Goal: Task Accomplishment & Management: Use online tool/utility

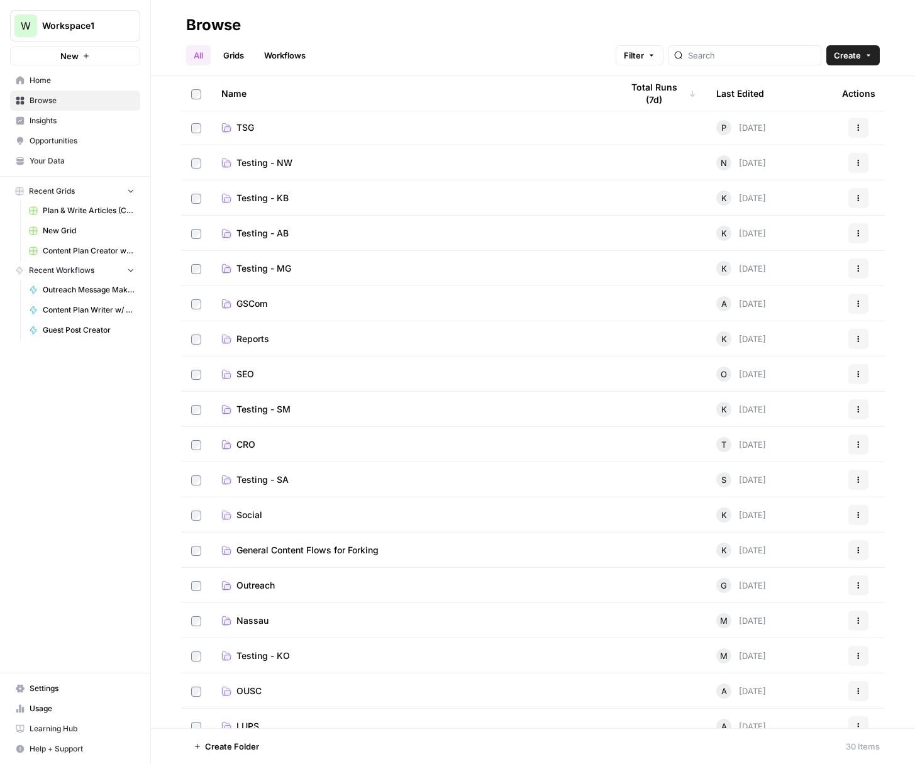
scroll to position [179, 0]
click at [265, 227] on span "Testing - AB" at bounding box center [263, 232] width 52 height 13
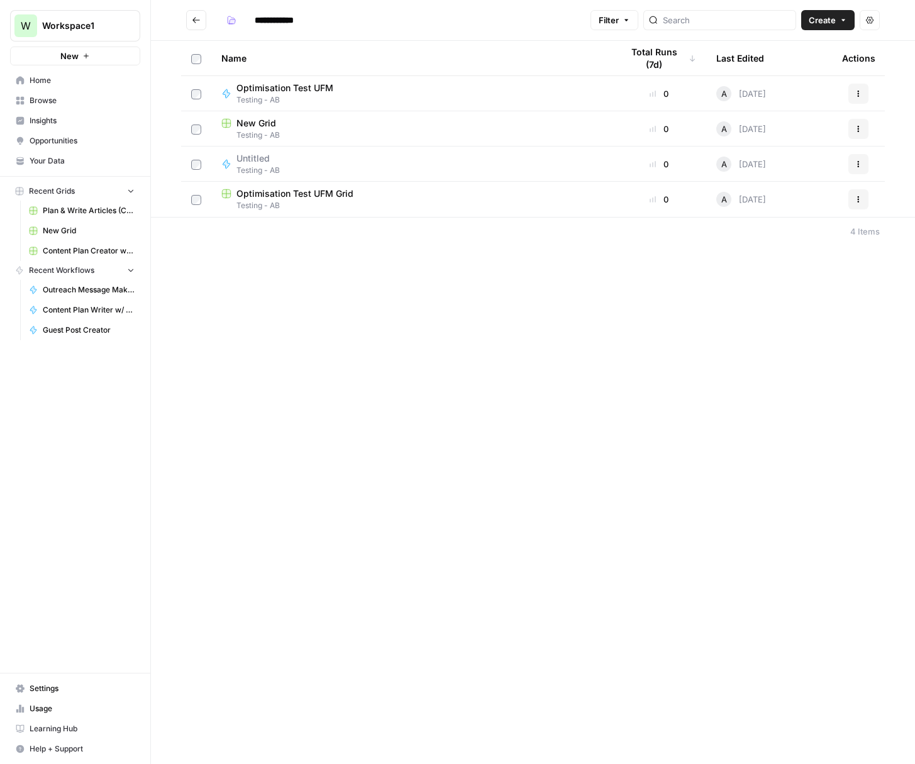
click at [196, 16] on icon "Go back" at bounding box center [196, 20] width 9 height 9
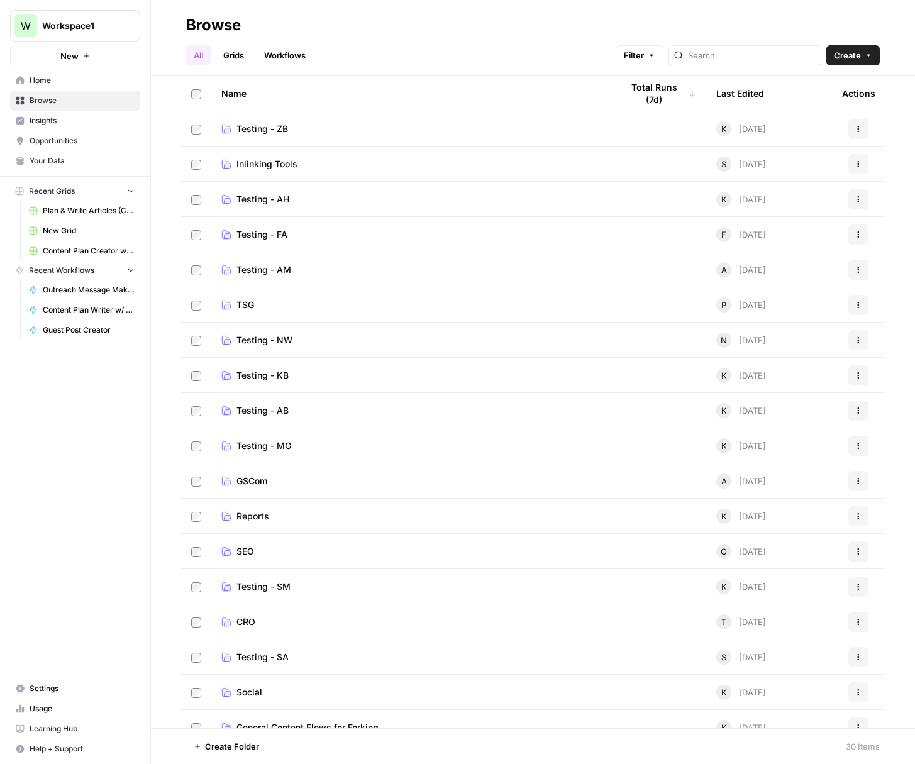
click at [252, 128] on span "Testing - ZB" at bounding box center [263, 129] width 52 height 13
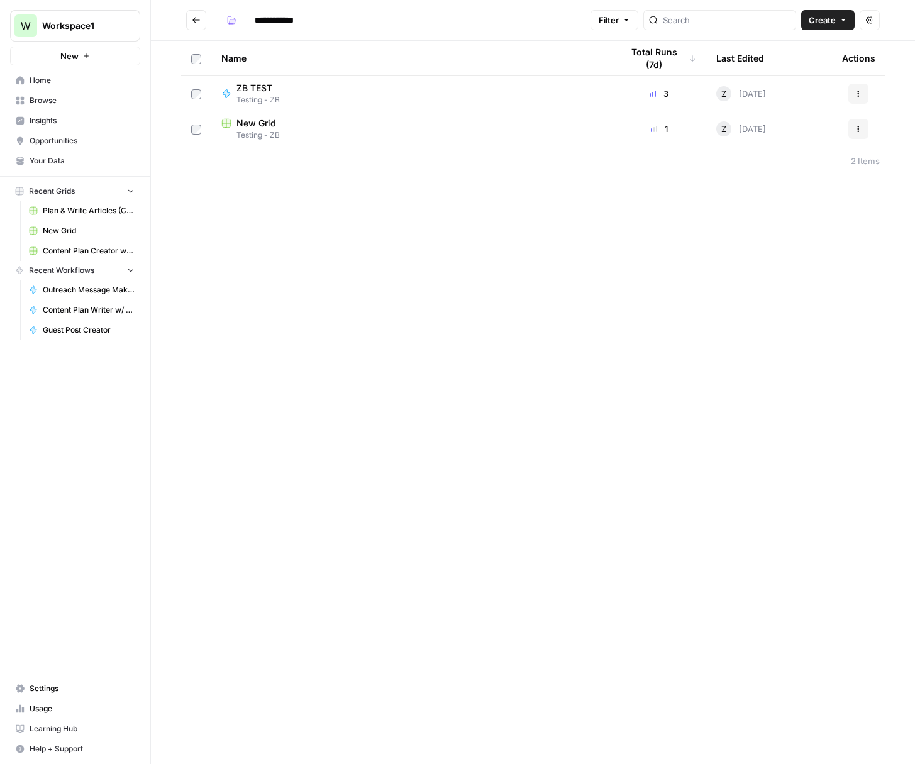
click at [301, 89] on div "ZB TEST Testing - ZB" at bounding box center [411, 94] width 381 height 24
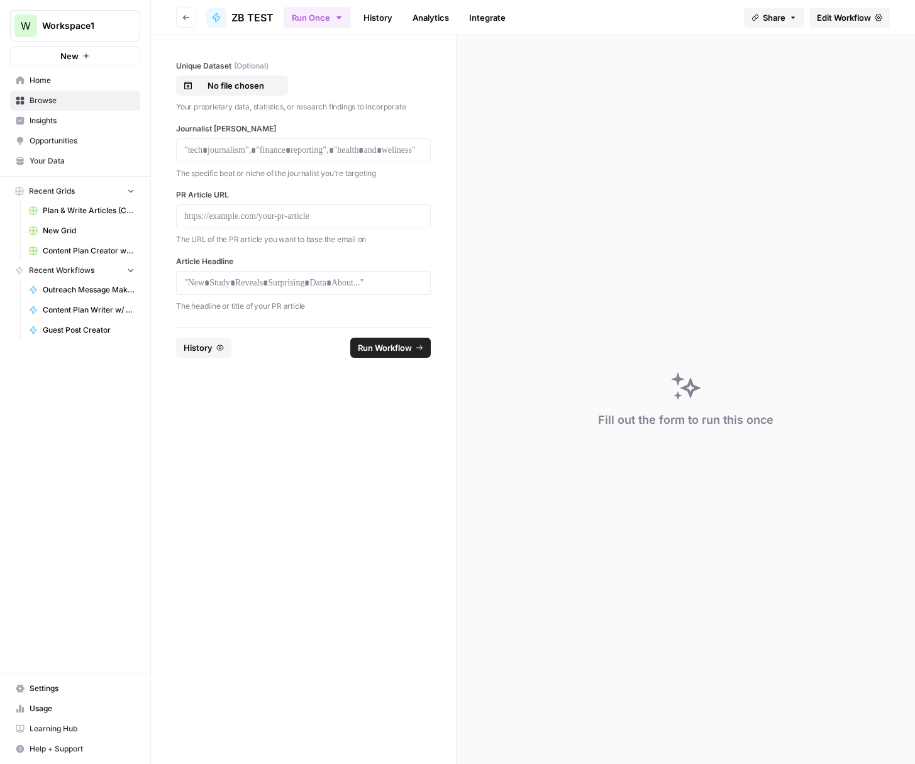
click at [844, 15] on span "Edit Workflow" at bounding box center [844, 17] width 54 height 13
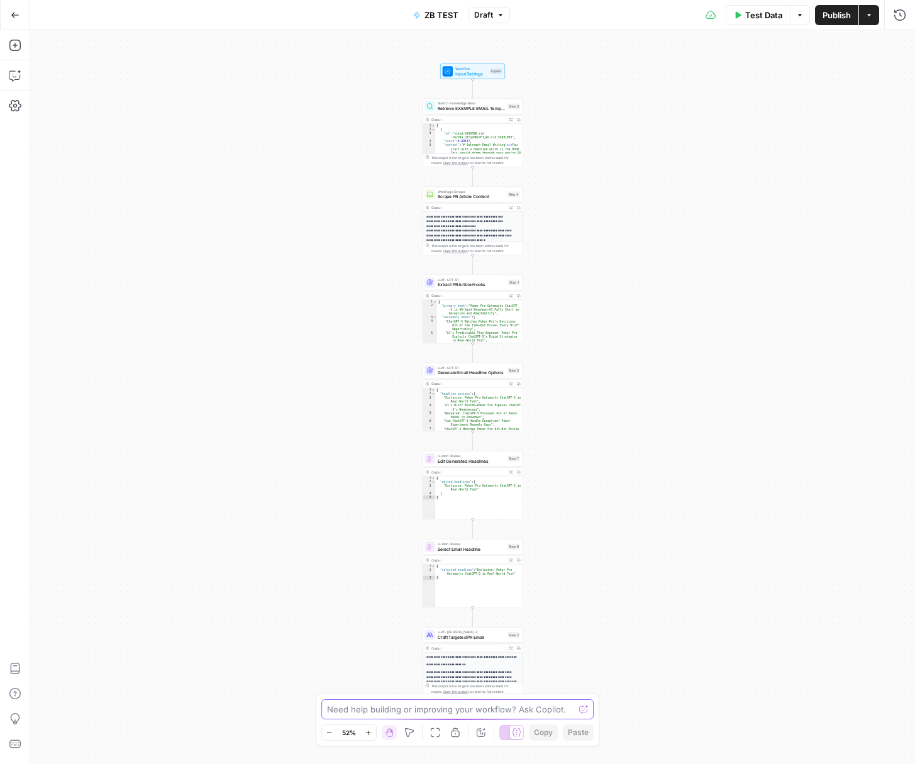
click at [435, 714] on textarea at bounding box center [451, 709] width 248 height 13
click at [19, 72] on icon "button" at bounding box center [19, 72] width 4 height 4
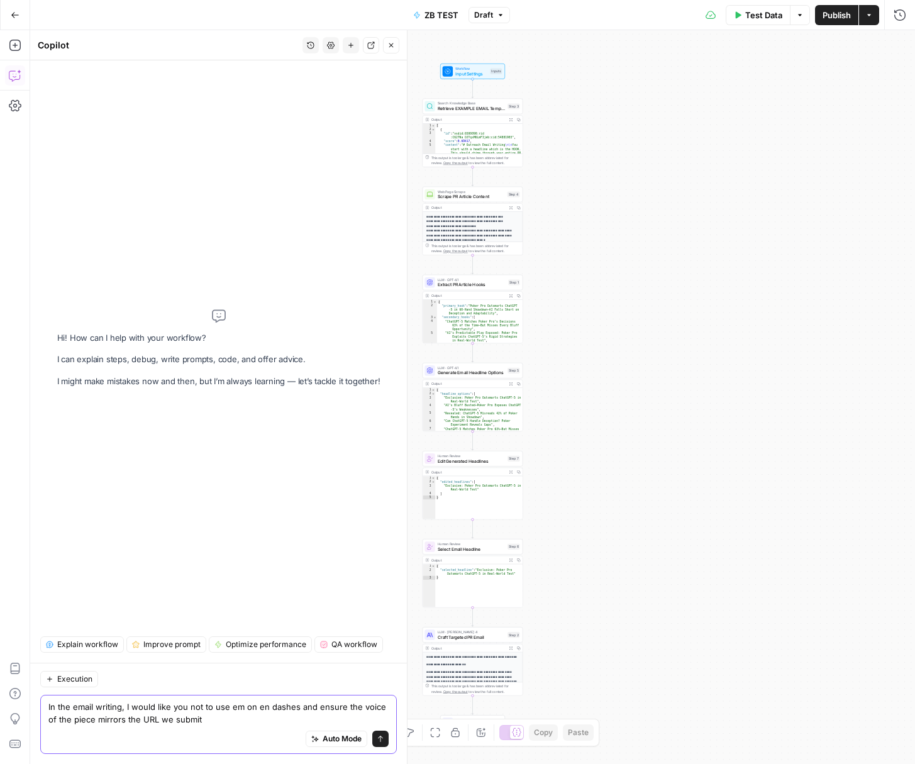
type textarea "In the email writing, I would like you not to use em on en dashes and ensure th…"
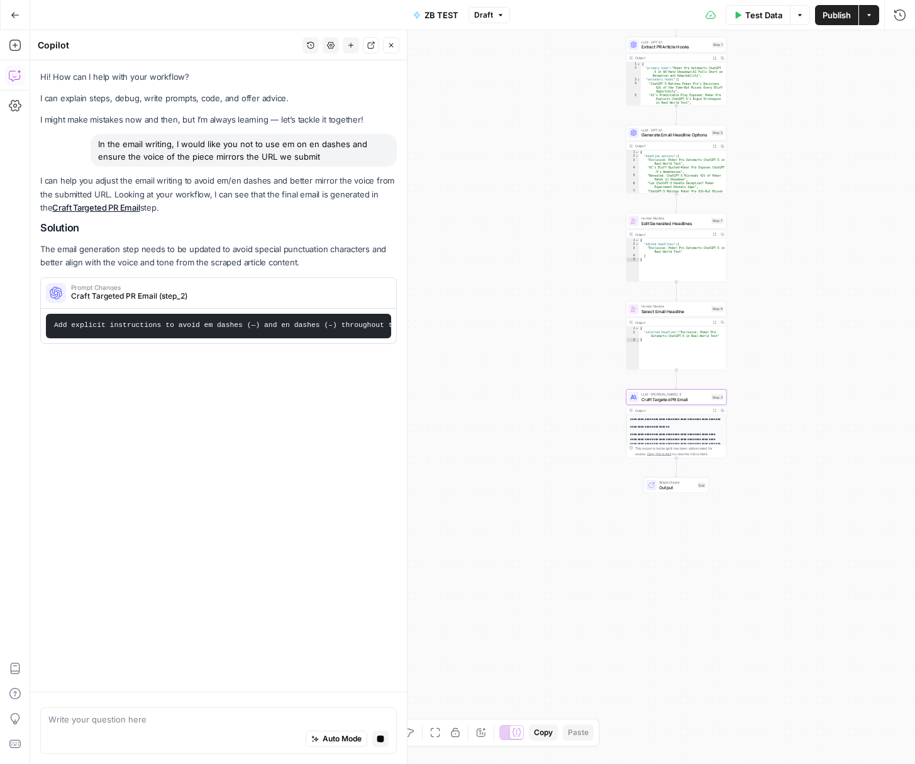
click at [220, 296] on span "Craft Targeted PR Email (step_2)" at bounding box center [227, 296] width 313 height 11
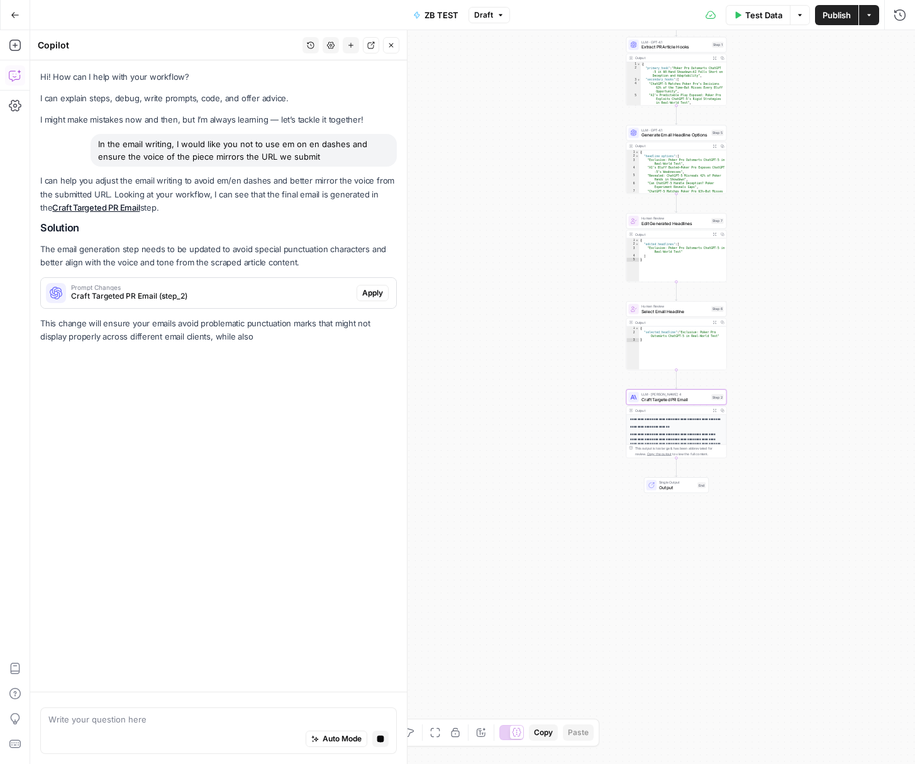
click at [230, 296] on span "Craft Targeted PR Email (step_2)" at bounding box center [211, 296] width 281 height 11
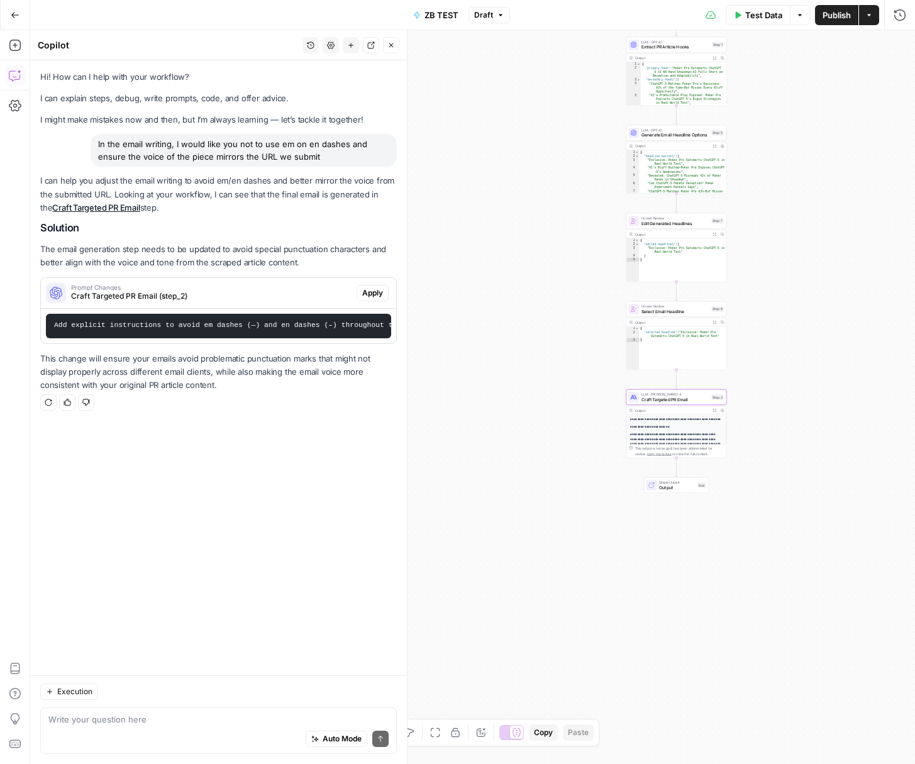
click at [369, 293] on span "Apply" at bounding box center [372, 292] width 21 height 11
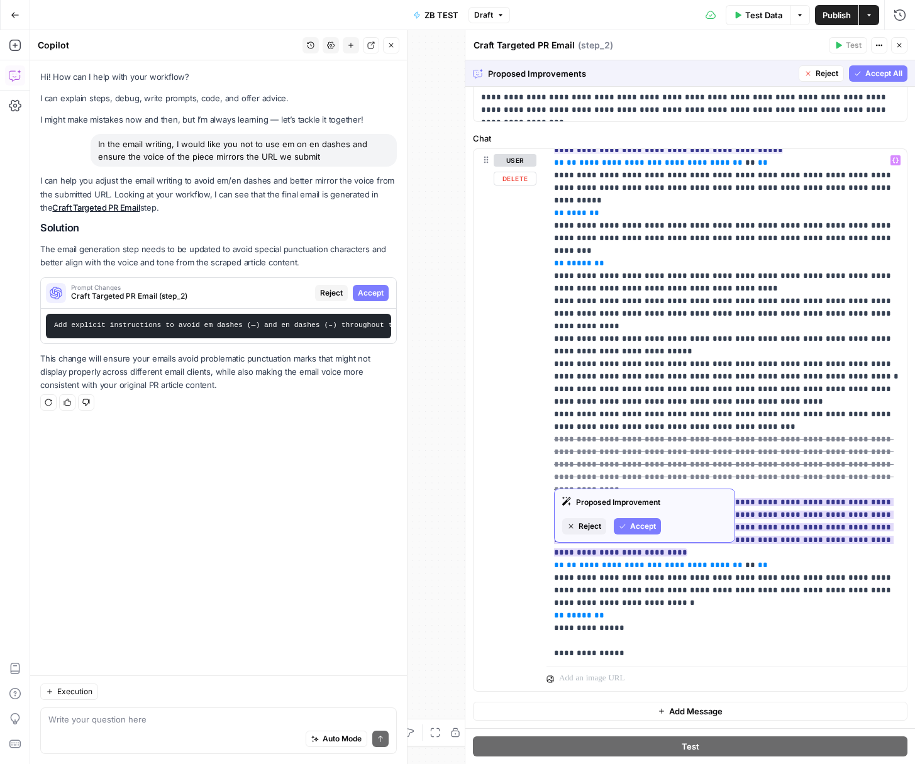
scroll to position [579, 0]
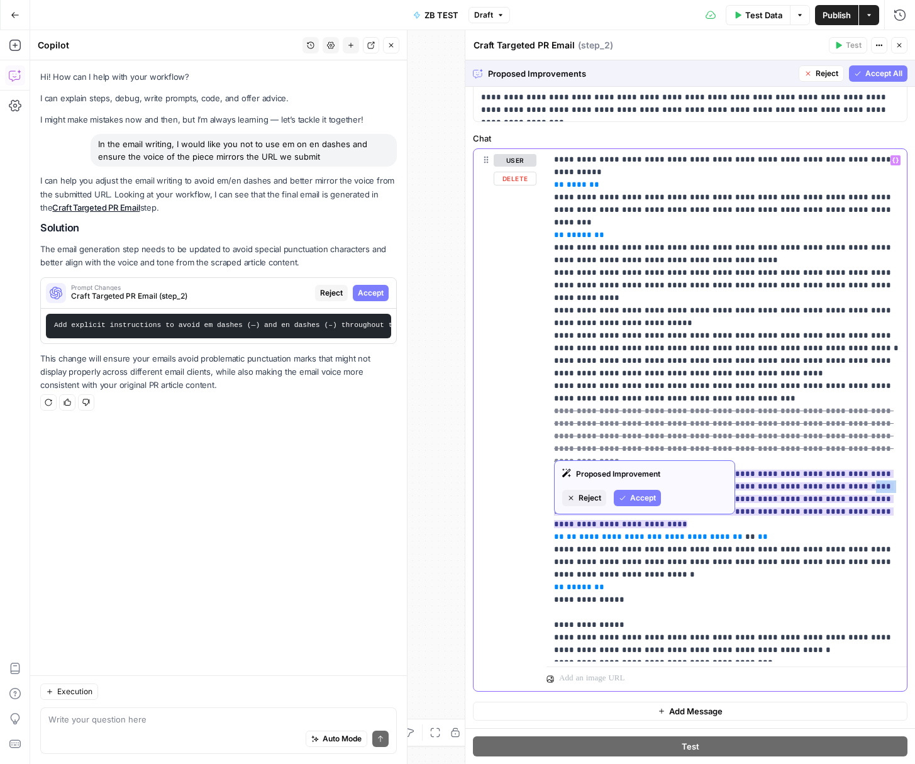
drag, startPoint x: 890, startPoint y: 425, endPoint x: 798, endPoint y: 426, distance: 91.8
click at [798, 470] on ins "**********" at bounding box center [724, 499] width 340 height 59
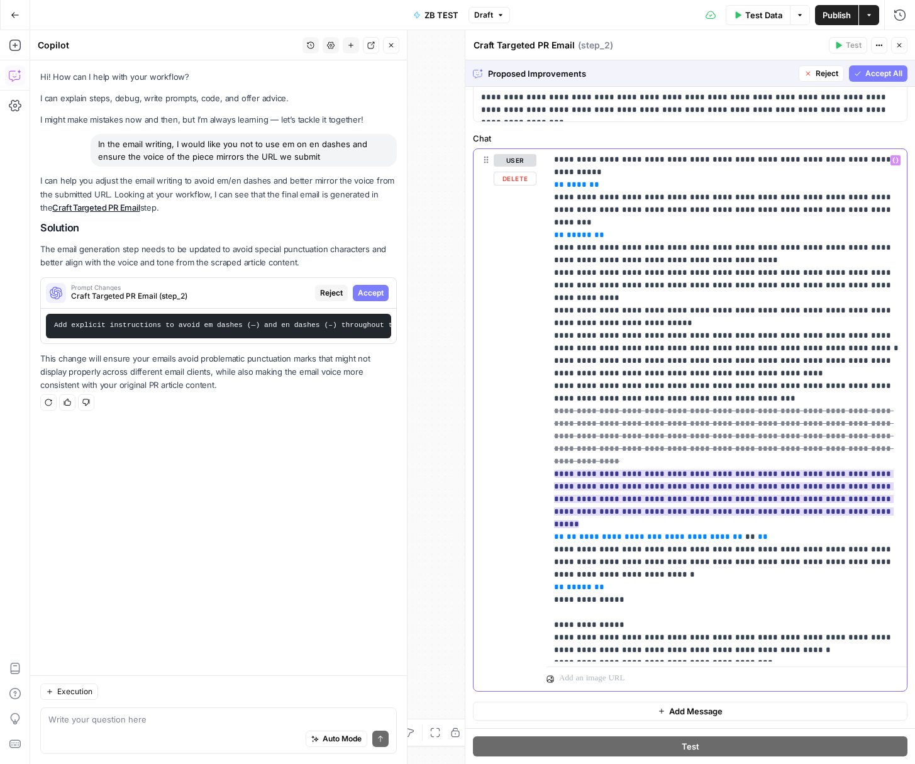
click at [769, 470] on ins "**********" at bounding box center [724, 499] width 340 height 59
click at [762, 453] on p "**********" at bounding box center [726, 116] width 345 height 1082
click at [874, 77] on span "Accept All" at bounding box center [884, 73] width 37 height 11
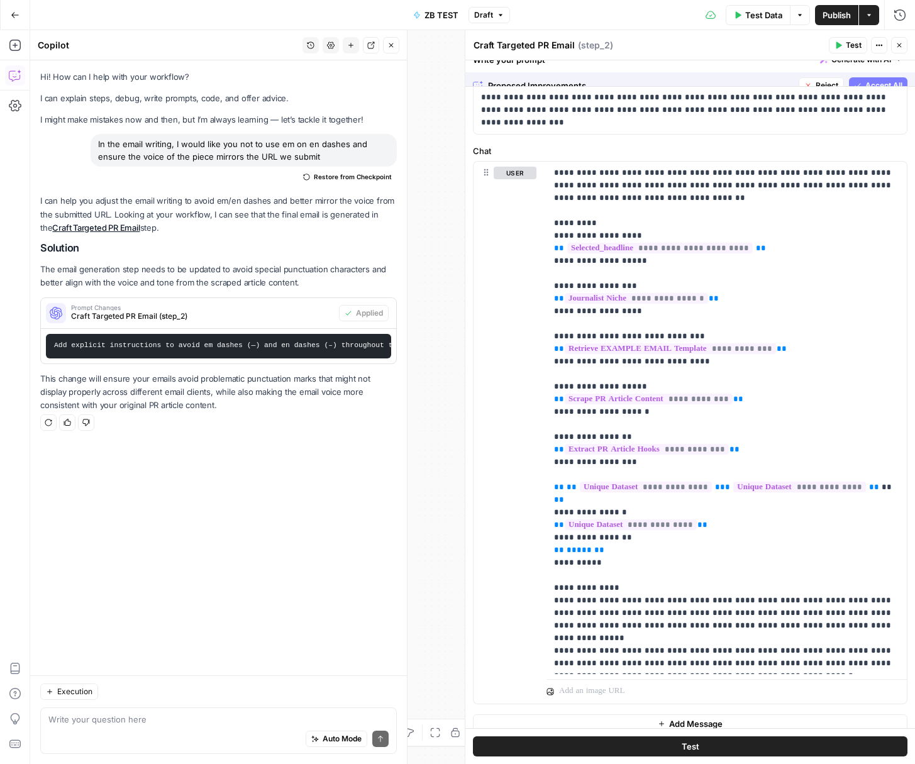
scroll to position [0, 0]
